Goal: Transaction & Acquisition: Book appointment/travel/reservation

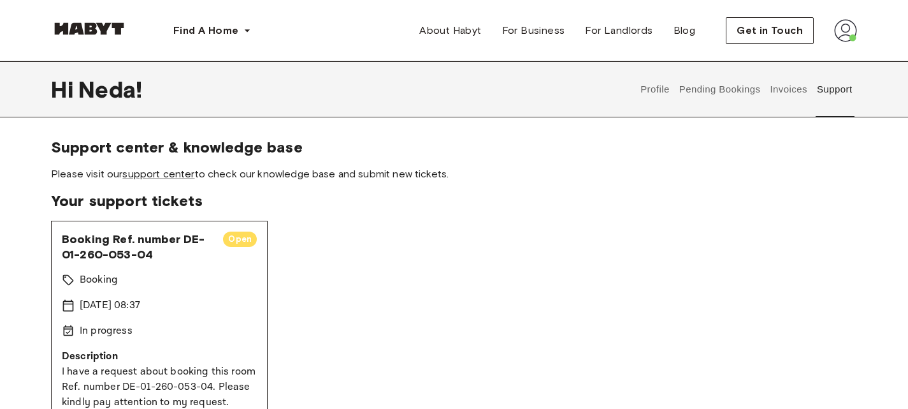
click at [649, 87] on button "Profile" at bounding box center [655, 89] width 33 height 56
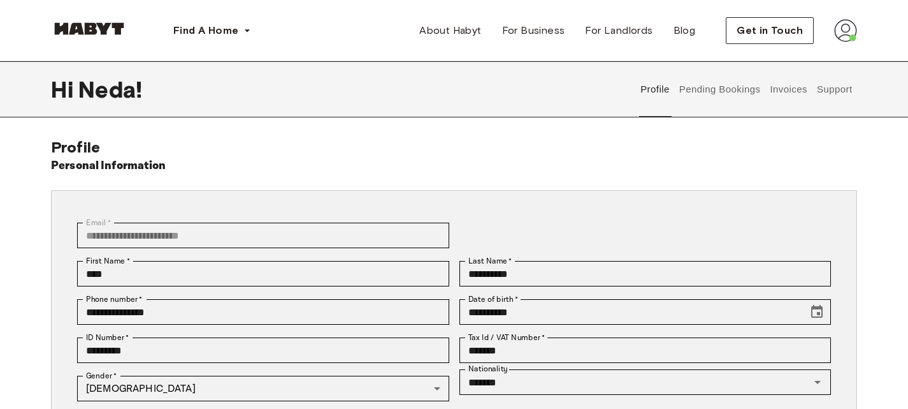
click at [733, 91] on button "Pending Bookings" at bounding box center [719, 89] width 85 height 56
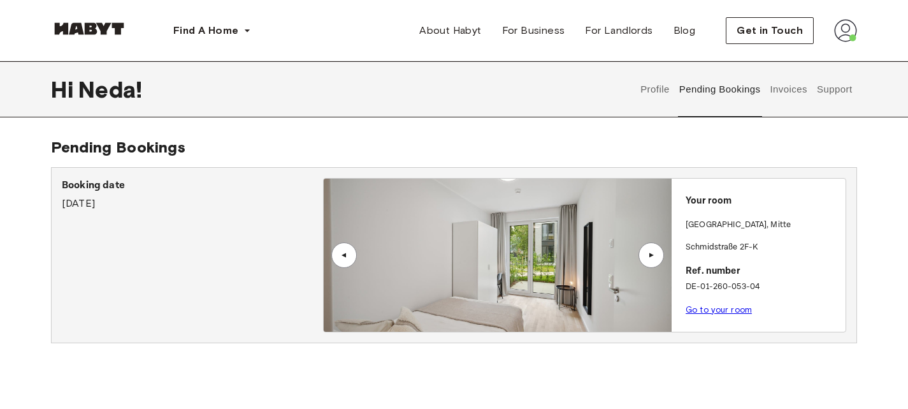
click at [789, 87] on button "Invoices" at bounding box center [789, 89] width 40 height 56
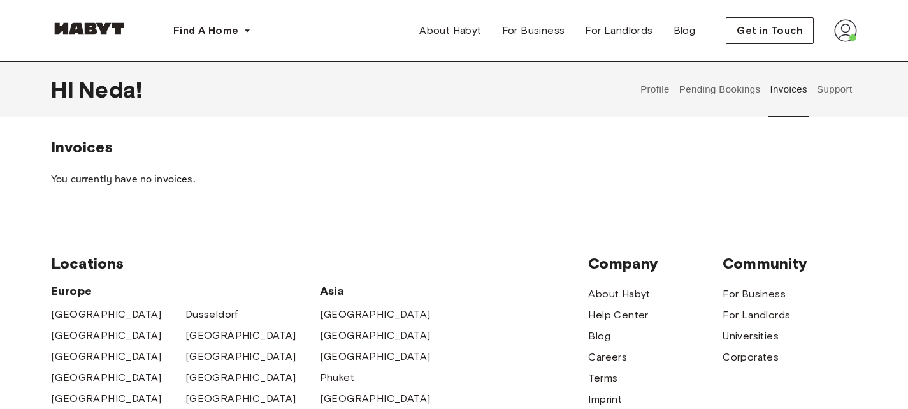
click at [828, 86] on button "Support" at bounding box center [834, 89] width 39 height 56
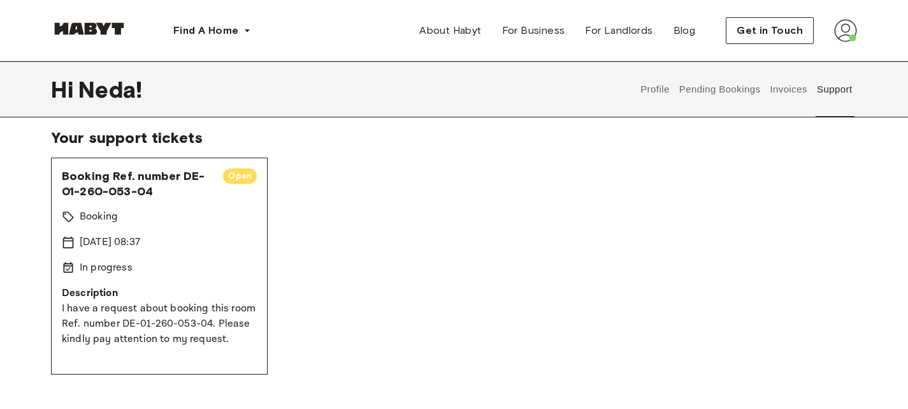
scroll to position [64, 0]
click at [728, 88] on button "Pending Bookings" at bounding box center [719, 89] width 85 height 56
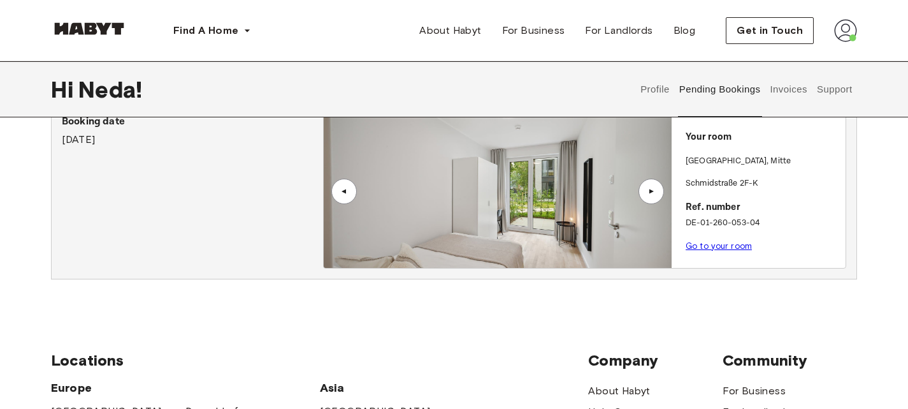
click at [737, 245] on link "Go to your room" at bounding box center [719, 246] width 66 height 10
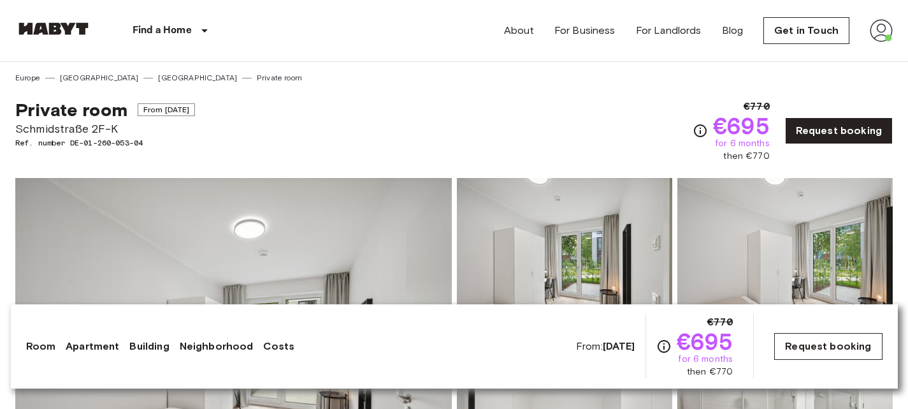
click at [831, 344] on link "Request booking" at bounding box center [828, 346] width 108 height 27
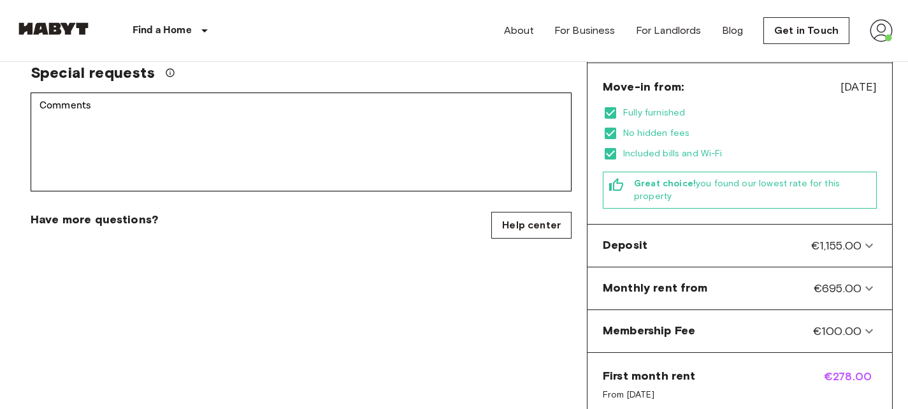
scroll to position [382, 0]
